Goal: Use online tool/utility: Utilize a website feature to perform a specific function

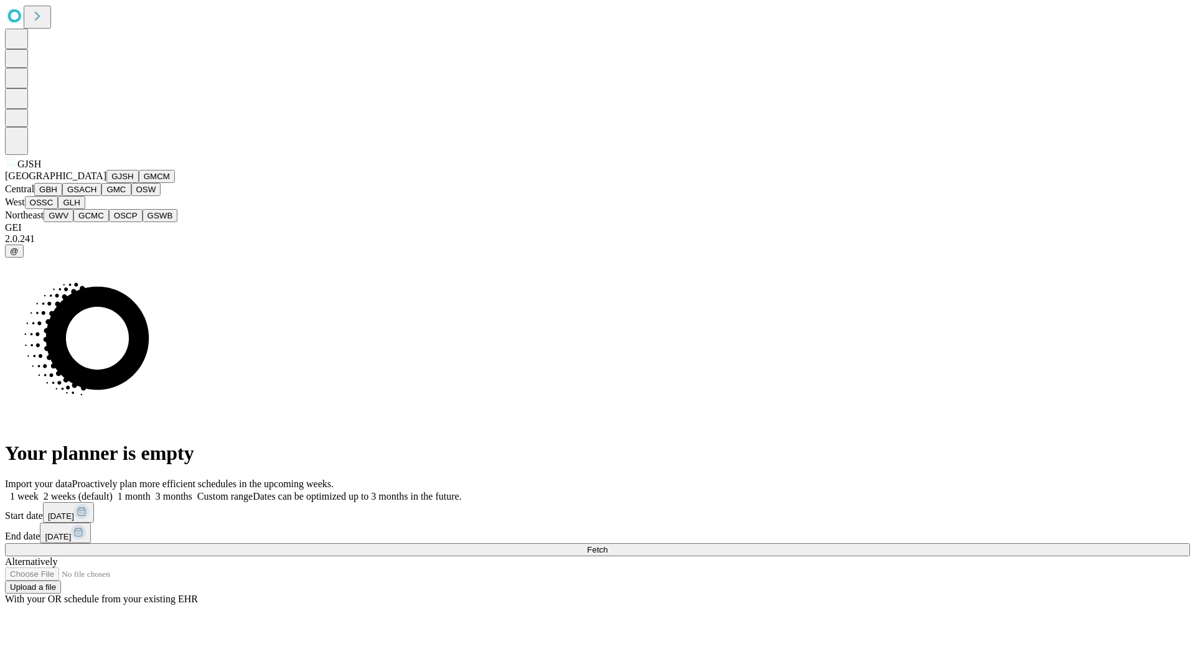
click at [106, 183] on button "GJSH" at bounding box center [122, 176] width 32 height 13
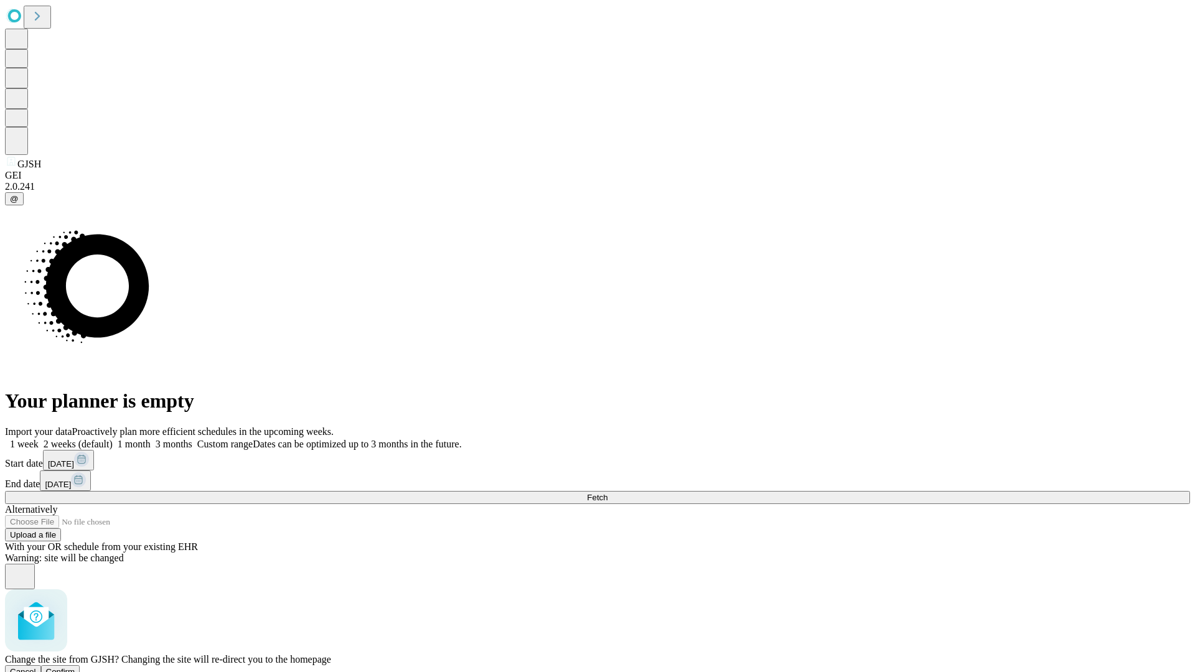
click at [75, 667] on span "Confirm" at bounding box center [60, 671] width 29 height 9
click at [39, 439] on label "1 week" at bounding box center [22, 444] width 34 height 11
click at [608, 493] on span "Fetch" at bounding box center [597, 497] width 21 height 9
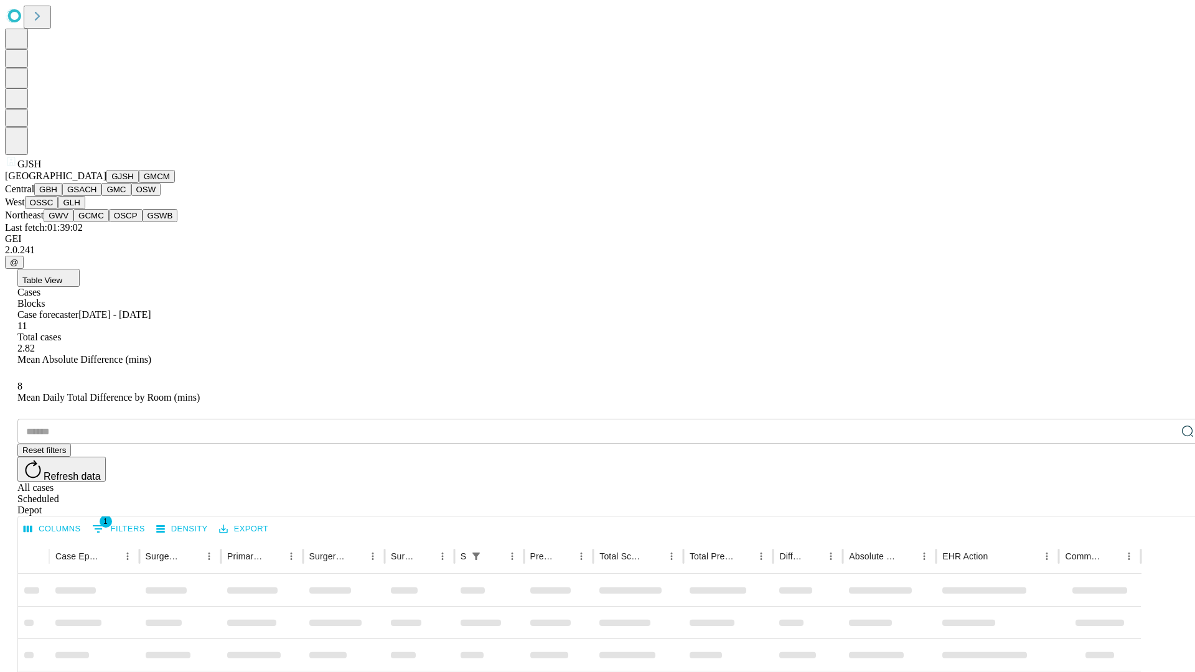
click at [139, 183] on button "GMCM" at bounding box center [157, 176] width 36 height 13
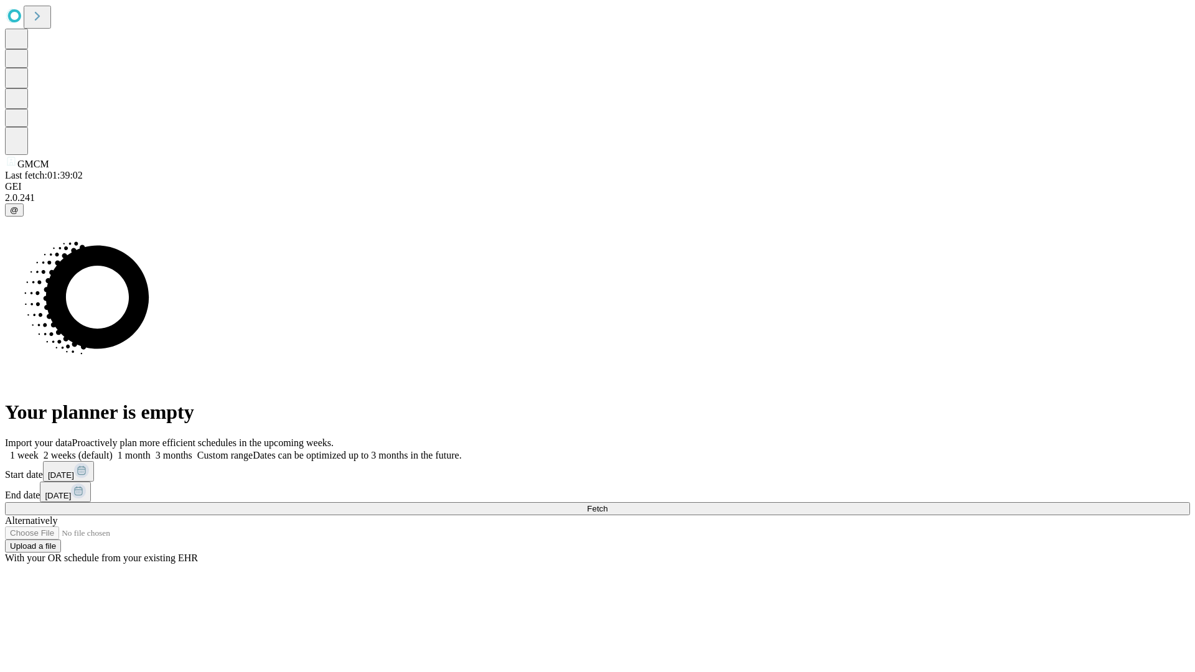
click at [39, 450] on label "1 week" at bounding box center [22, 455] width 34 height 11
click at [608, 504] on span "Fetch" at bounding box center [597, 508] width 21 height 9
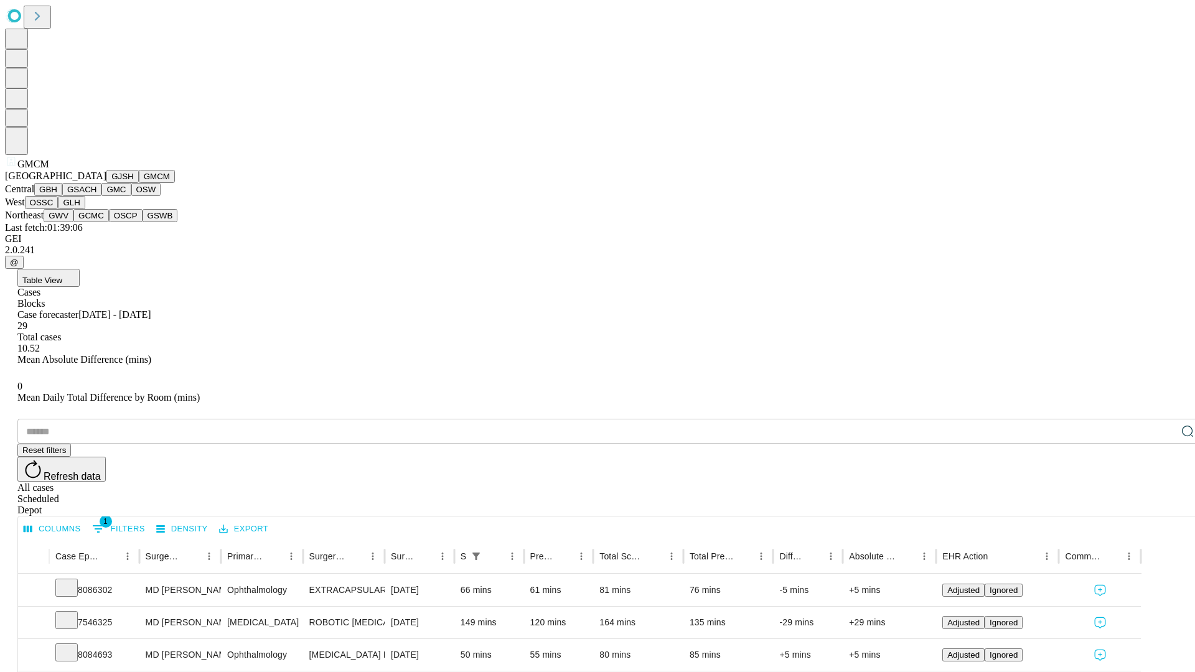
click at [62, 196] on button "GBH" at bounding box center [48, 189] width 28 height 13
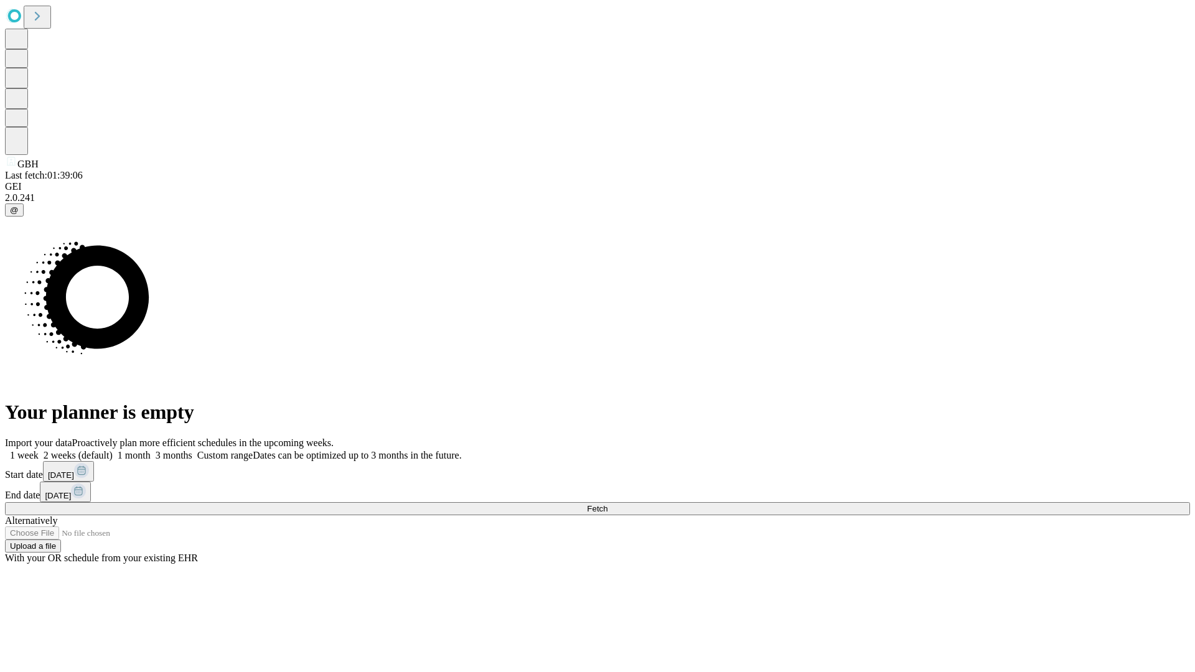
click at [39, 450] on label "1 week" at bounding box center [22, 455] width 34 height 11
click at [608, 504] on span "Fetch" at bounding box center [597, 508] width 21 height 9
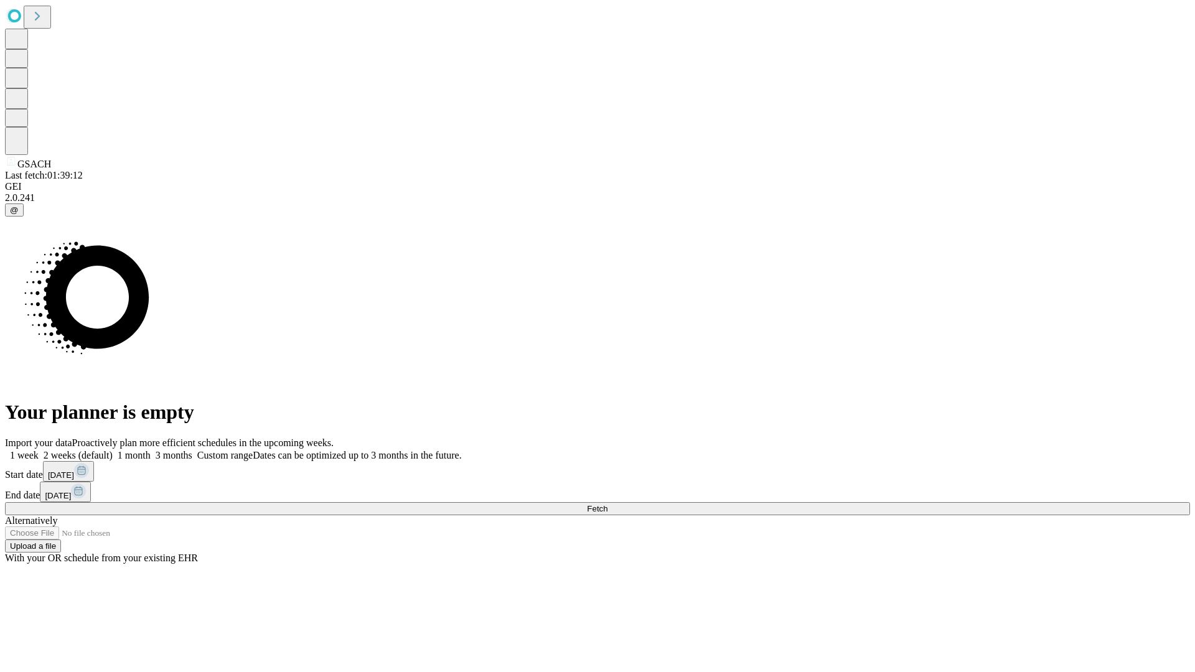
click at [608, 504] on span "Fetch" at bounding box center [597, 508] width 21 height 9
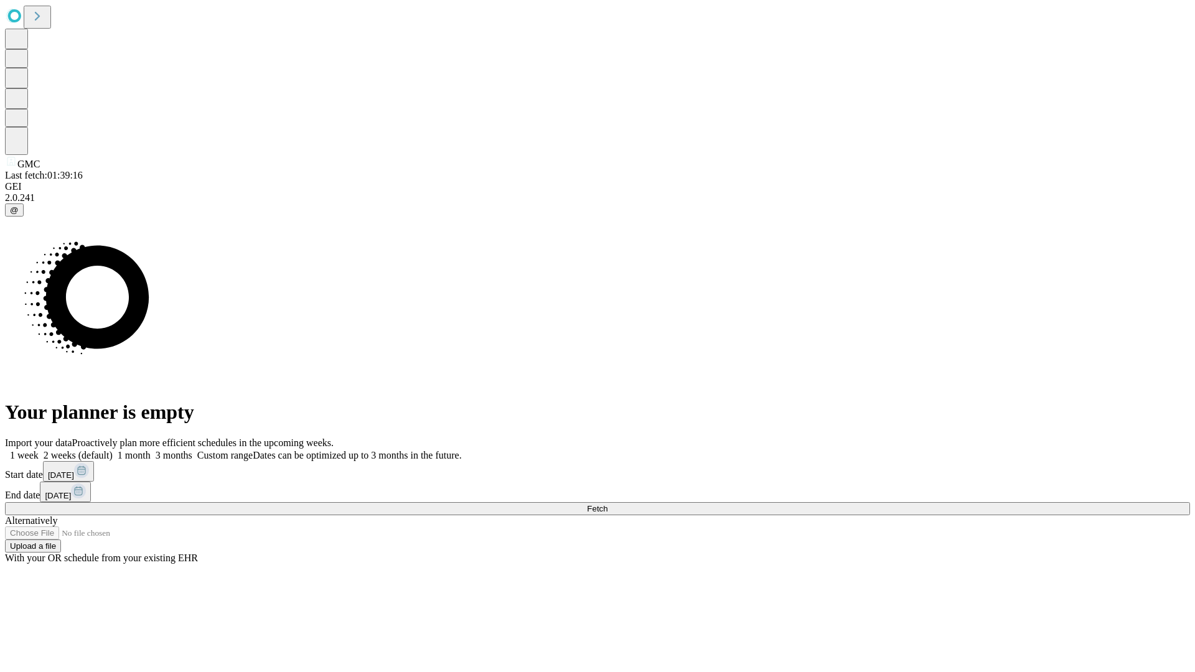
click at [608, 504] on span "Fetch" at bounding box center [597, 508] width 21 height 9
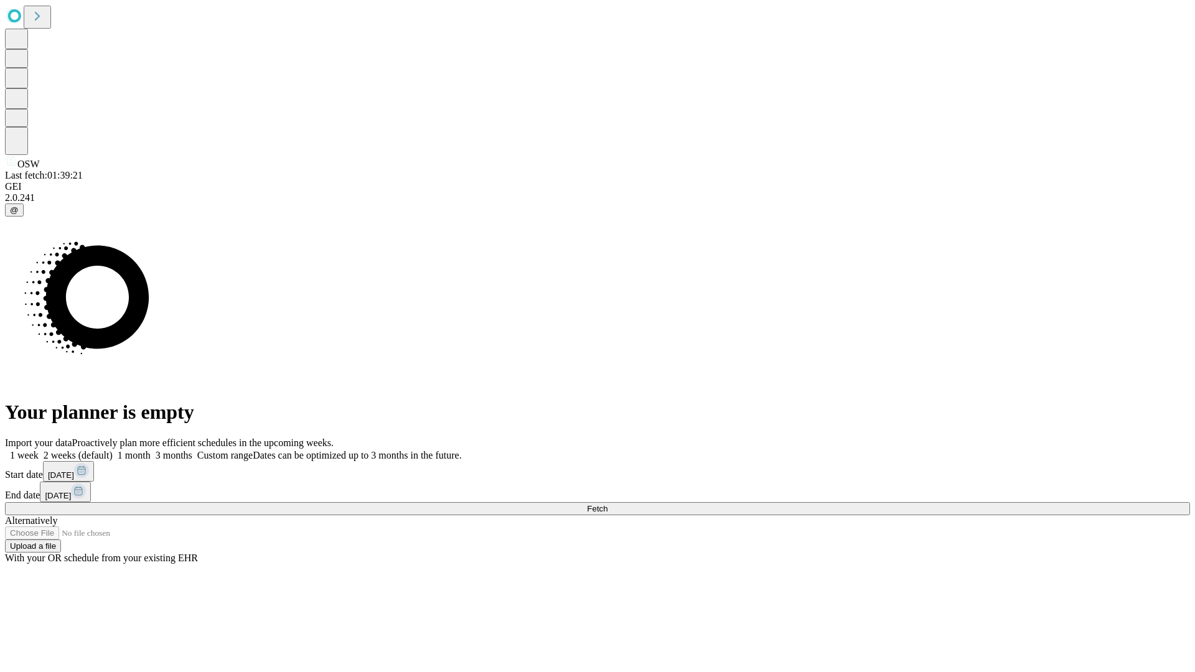
click at [608, 504] on span "Fetch" at bounding box center [597, 508] width 21 height 9
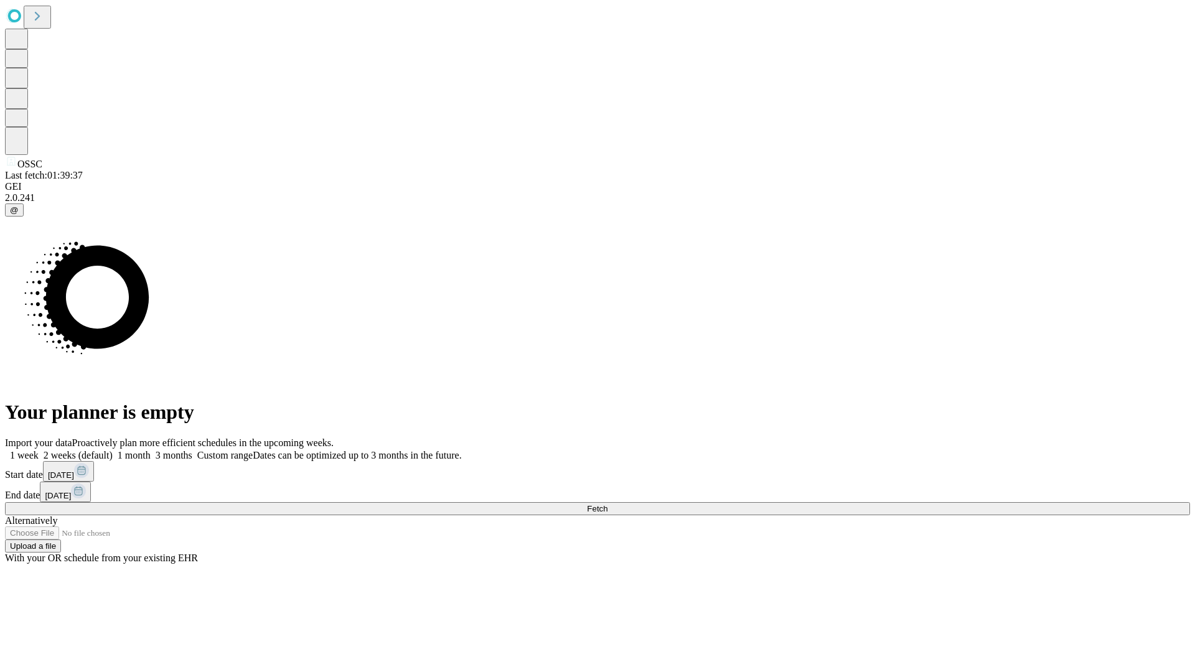
click at [608, 504] on span "Fetch" at bounding box center [597, 508] width 21 height 9
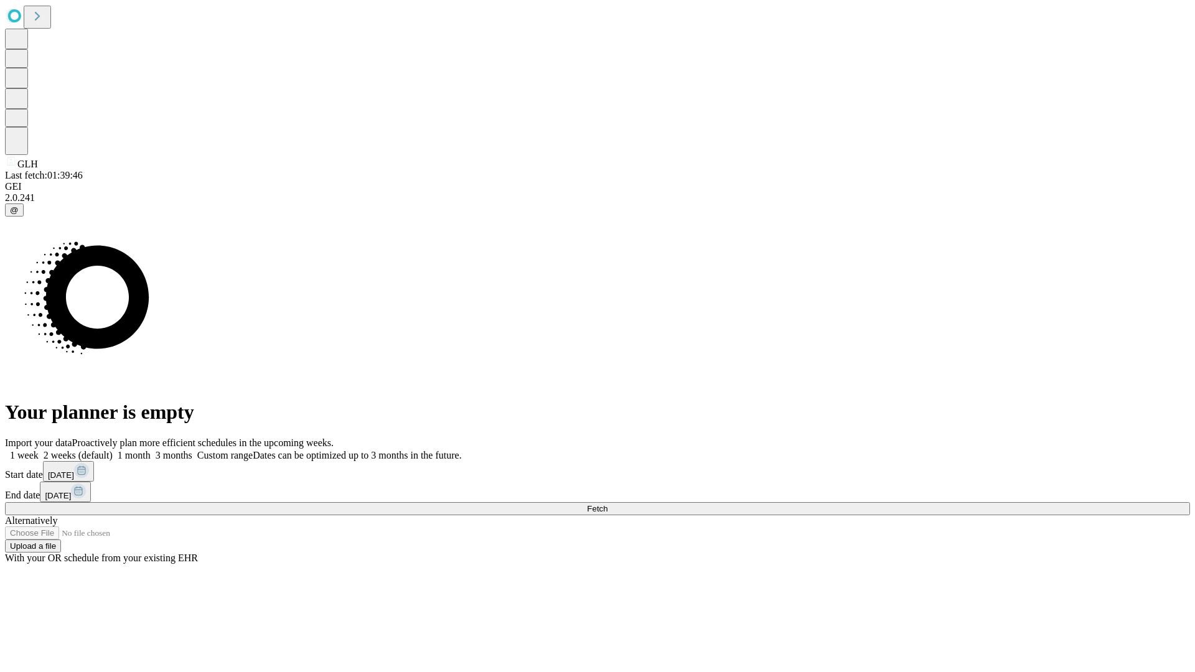
click at [39, 450] on label "1 week" at bounding box center [22, 455] width 34 height 11
click at [608, 504] on span "Fetch" at bounding box center [597, 508] width 21 height 9
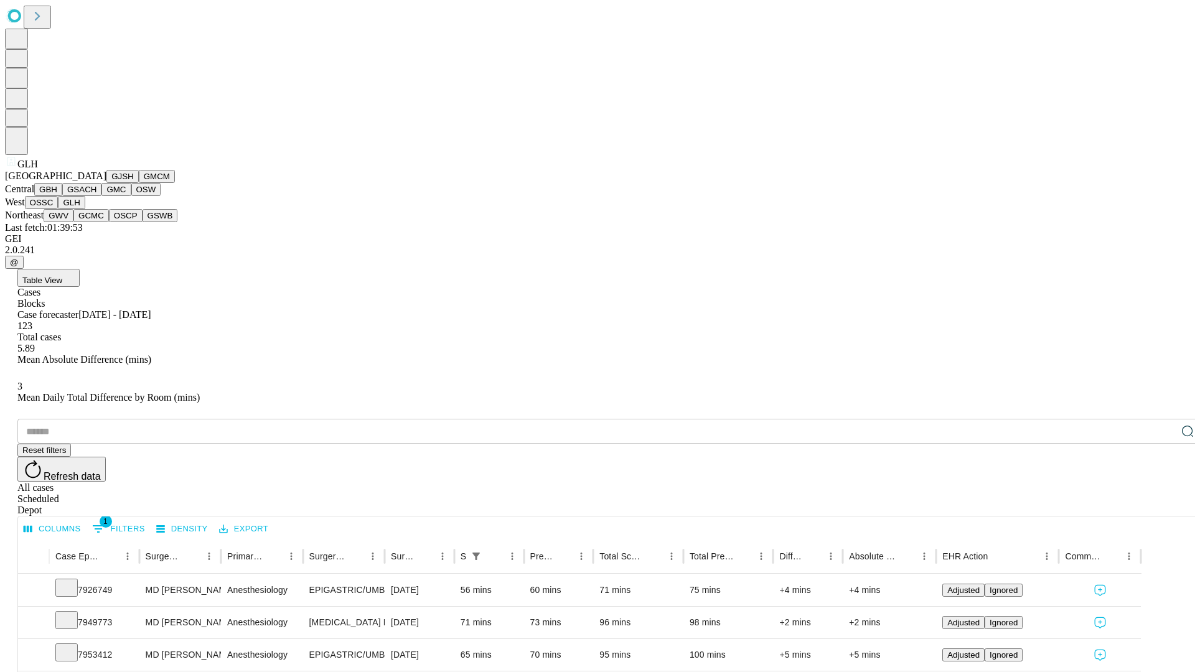
click at [73, 222] on button "GWV" at bounding box center [59, 215] width 30 height 13
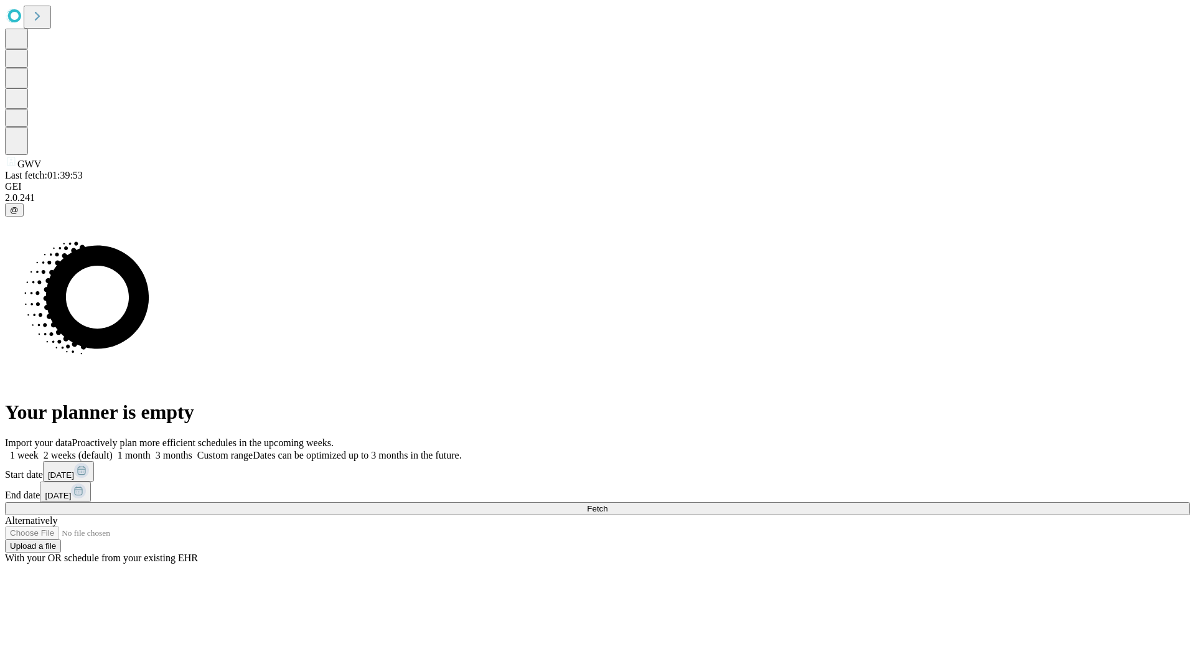
click at [39, 450] on label "1 week" at bounding box center [22, 455] width 34 height 11
click at [608, 504] on span "Fetch" at bounding box center [597, 508] width 21 height 9
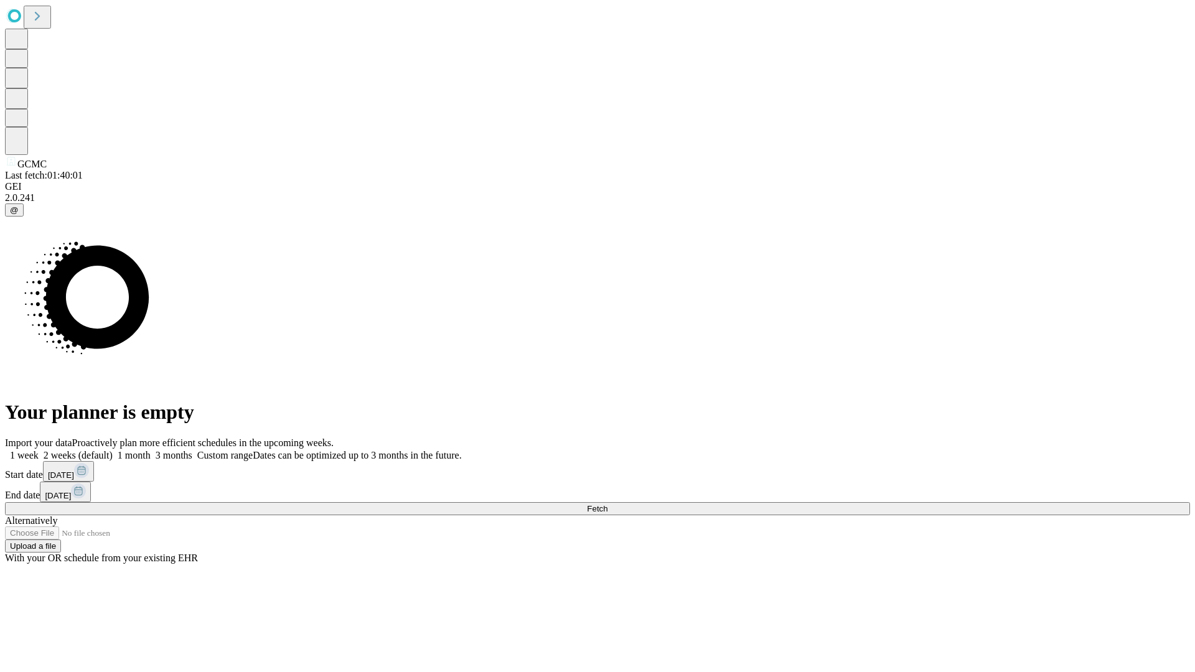
click at [39, 450] on label "1 week" at bounding box center [22, 455] width 34 height 11
click at [608, 504] on span "Fetch" at bounding box center [597, 508] width 21 height 9
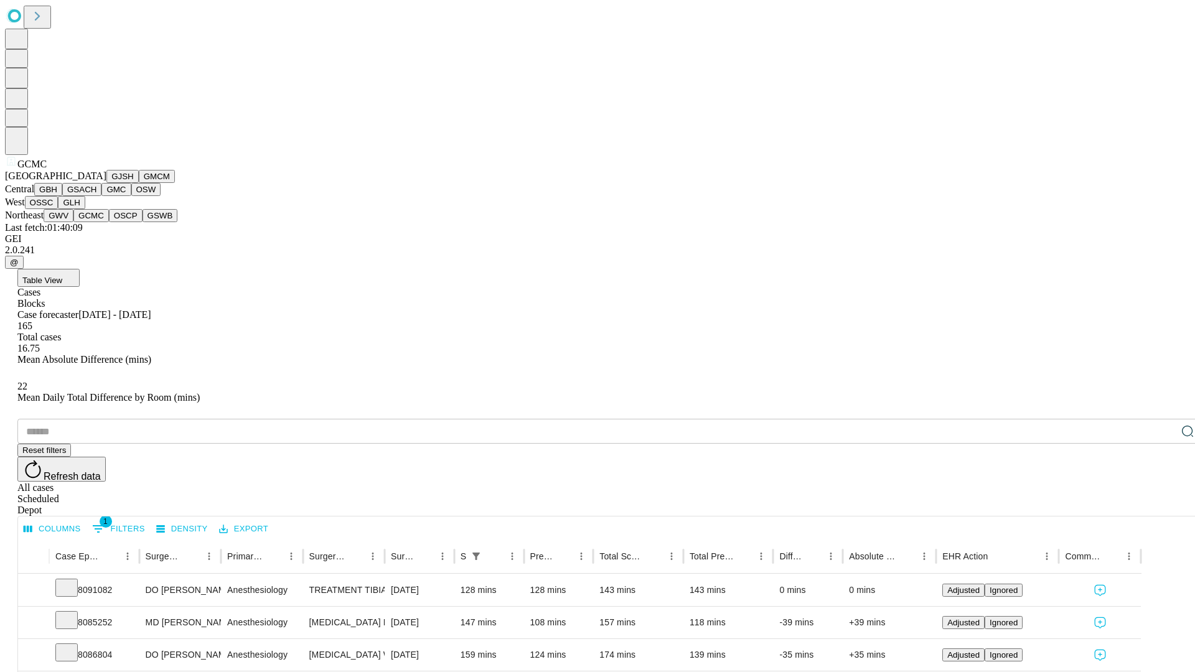
click at [109, 222] on button "OSCP" at bounding box center [126, 215] width 34 height 13
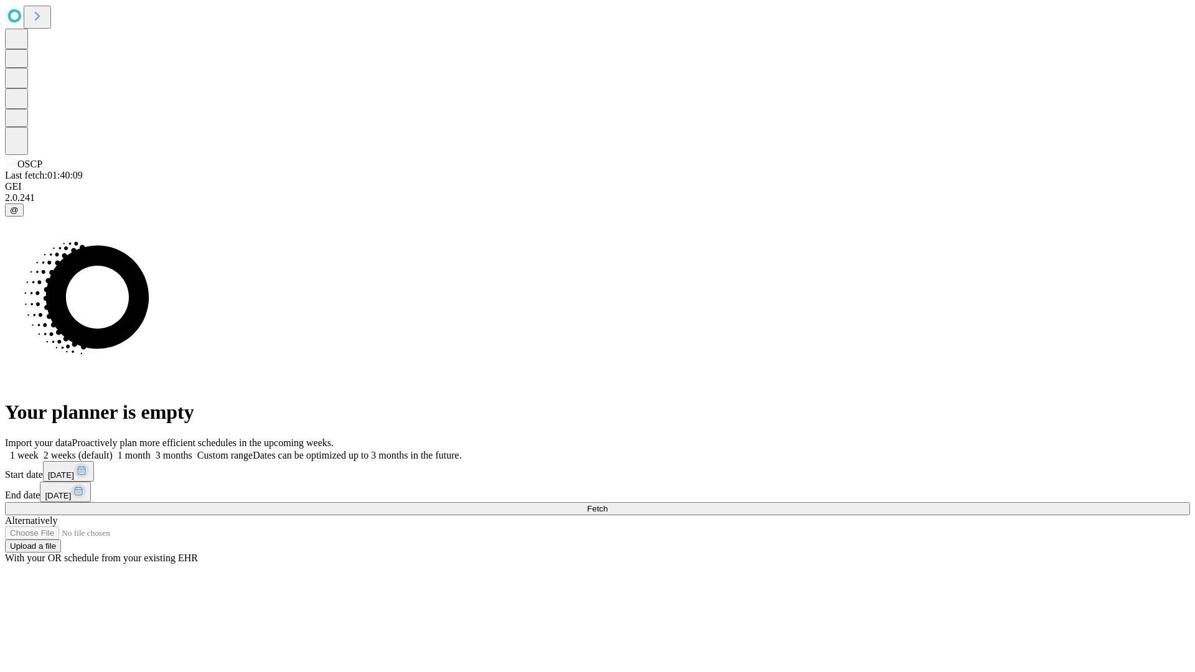
click at [39, 450] on label "1 week" at bounding box center [22, 455] width 34 height 11
click at [608, 504] on span "Fetch" at bounding box center [597, 508] width 21 height 9
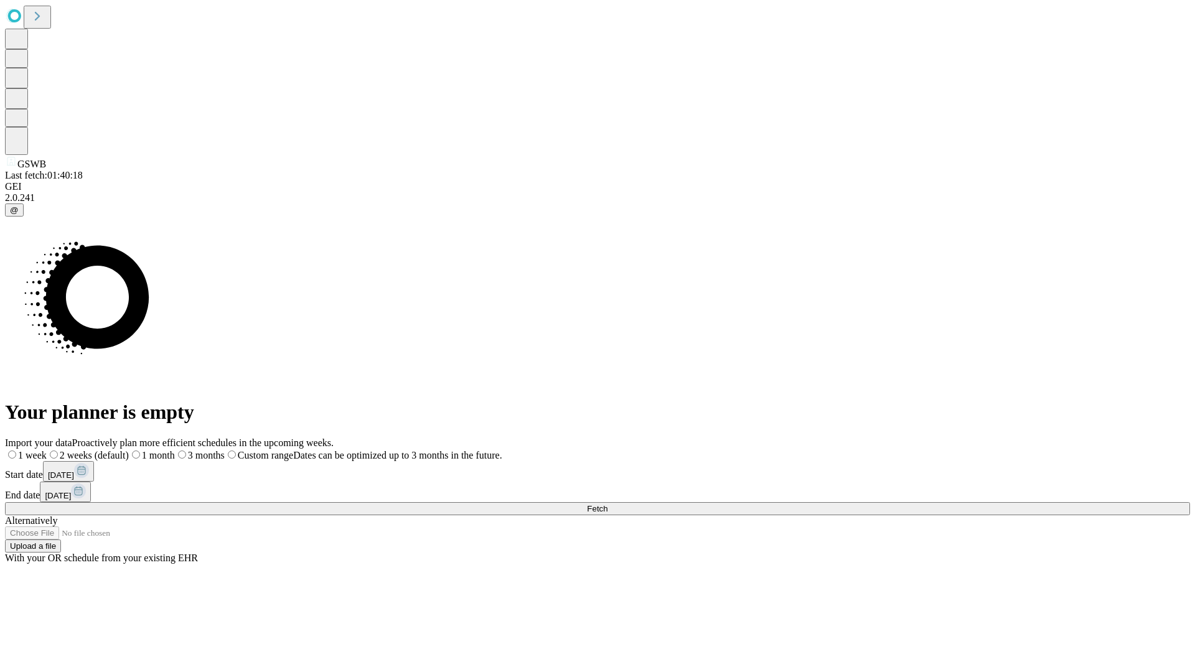
click at [47, 450] on label "1 week" at bounding box center [26, 455] width 42 height 11
click at [608, 504] on span "Fetch" at bounding box center [597, 508] width 21 height 9
